Goal: Find specific page/section: Find specific page/section

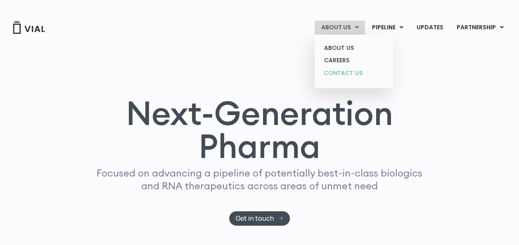
click at [343, 69] on link "CONTACT US" at bounding box center [354, 73] width 72 height 13
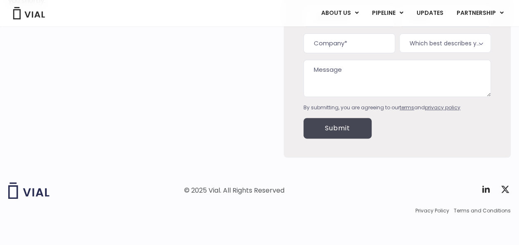
scroll to position [131, 0]
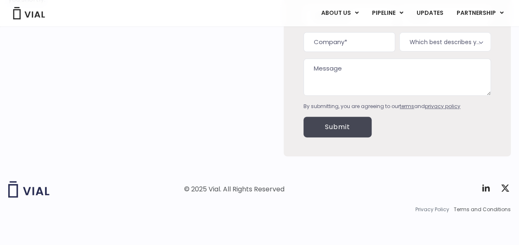
click at [447, 209] on span "Privacy Policy" at bounding box center [433, 209] width 34 height 7
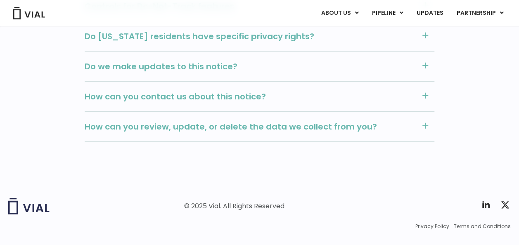
scroll to position [1046, 0]
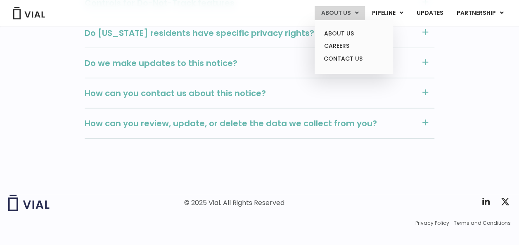
click at [344, 10] on link "ABOUT US" at bounding box center [340, 13] width 50 height 14
click at [340, 32] on link "ABOUT US" at bounding box center [354, 33] width 72 height 13
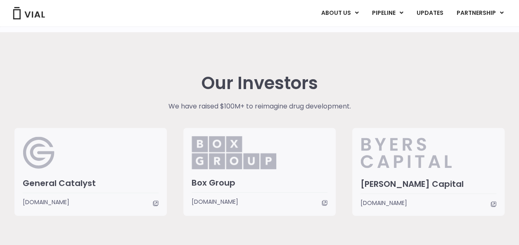
scroll to position [1848, 0]
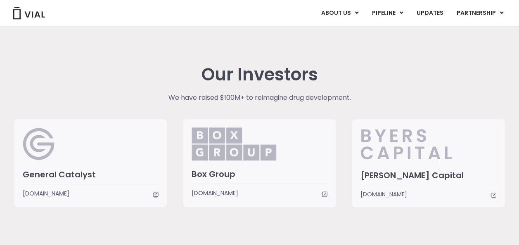
drag, startPoint x: 489, startPoint y: 207, endPoint x: 494, endPoint y: 209, distance: 5.1
click at [494, 209] on div "Our Investors We have raised $100M+ to reimagine drug development. General Cata…" at bounding box center [259, 136] width 503 height 225
drag, startPoint x: 522, startPoint y: 208, endPoint x: 519, endPoint y: 217, distance: 10.1
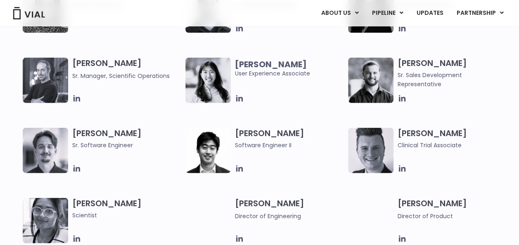
scroll to position [0, 0]
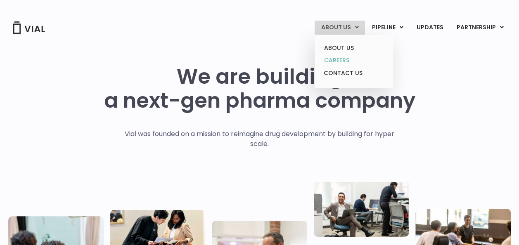
click at [344, 63] on link "CAREERS" at bounding box center [354, 60] width 72 height 13
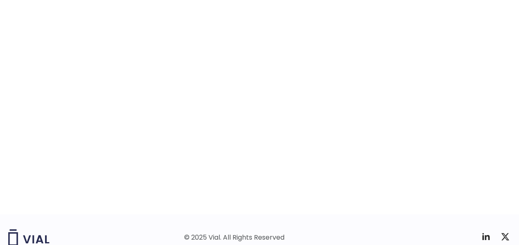
scroll to position [1374, 0]
